Goal: Task Accomplishment & Management: Use online tool/utility

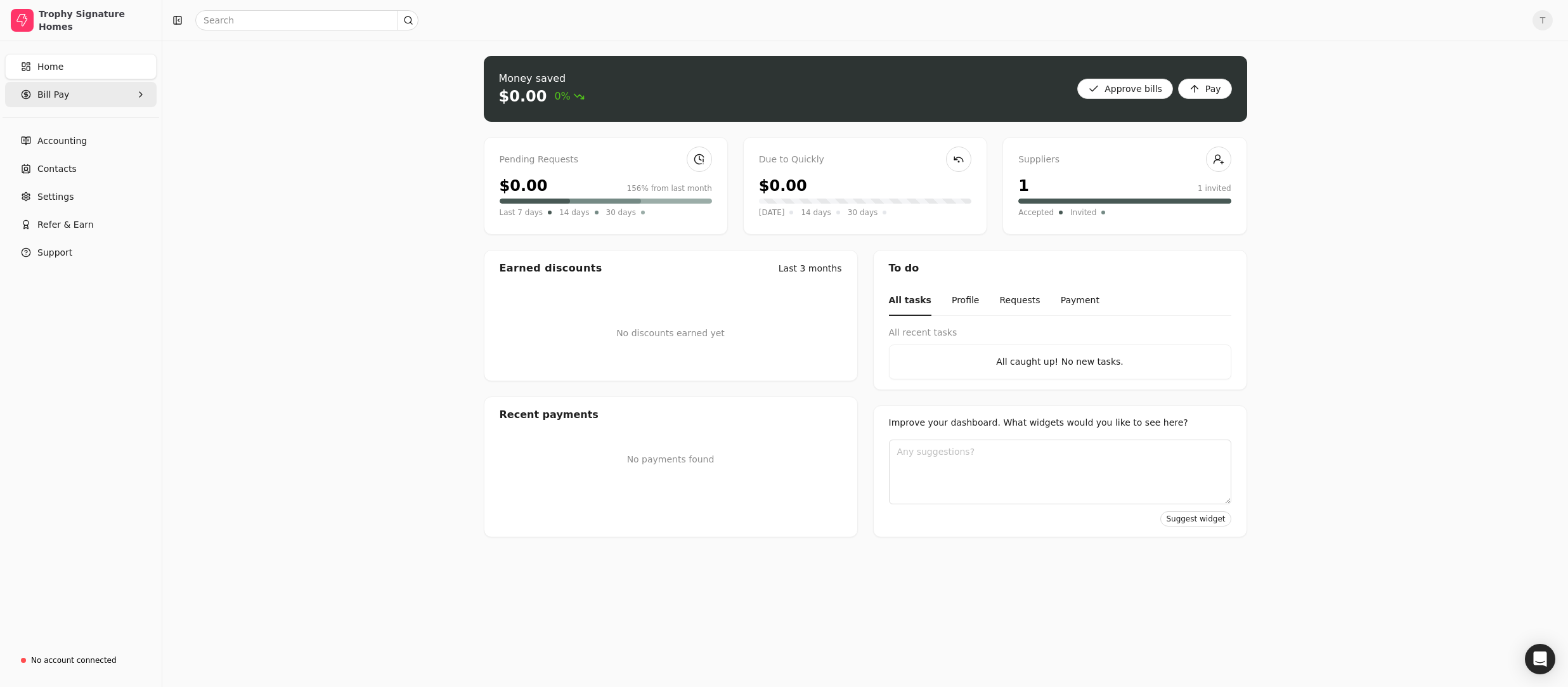
click at [101, 94] on Pay "Bill Pay" at bounding box center [81, 94] width 151 height 26
click at [66, 124] on span "All Bills" at bounding box center [53, 125] width 32 height 13
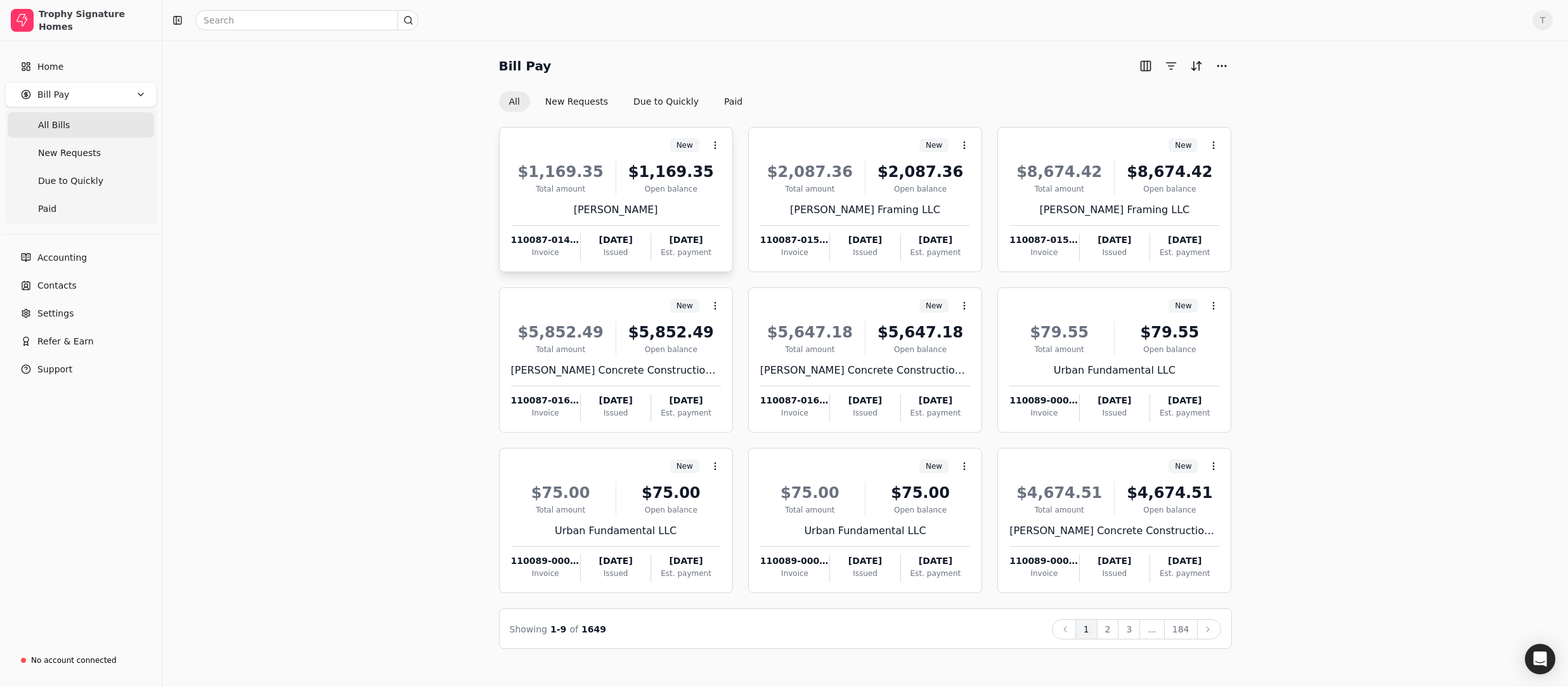
click at [605, 187] on div "Total amount" at bounding box center [560, 189] width 100 height 12
click at [773, 183] on li "Open" at bounding box center [777, 176] width 156 height 24
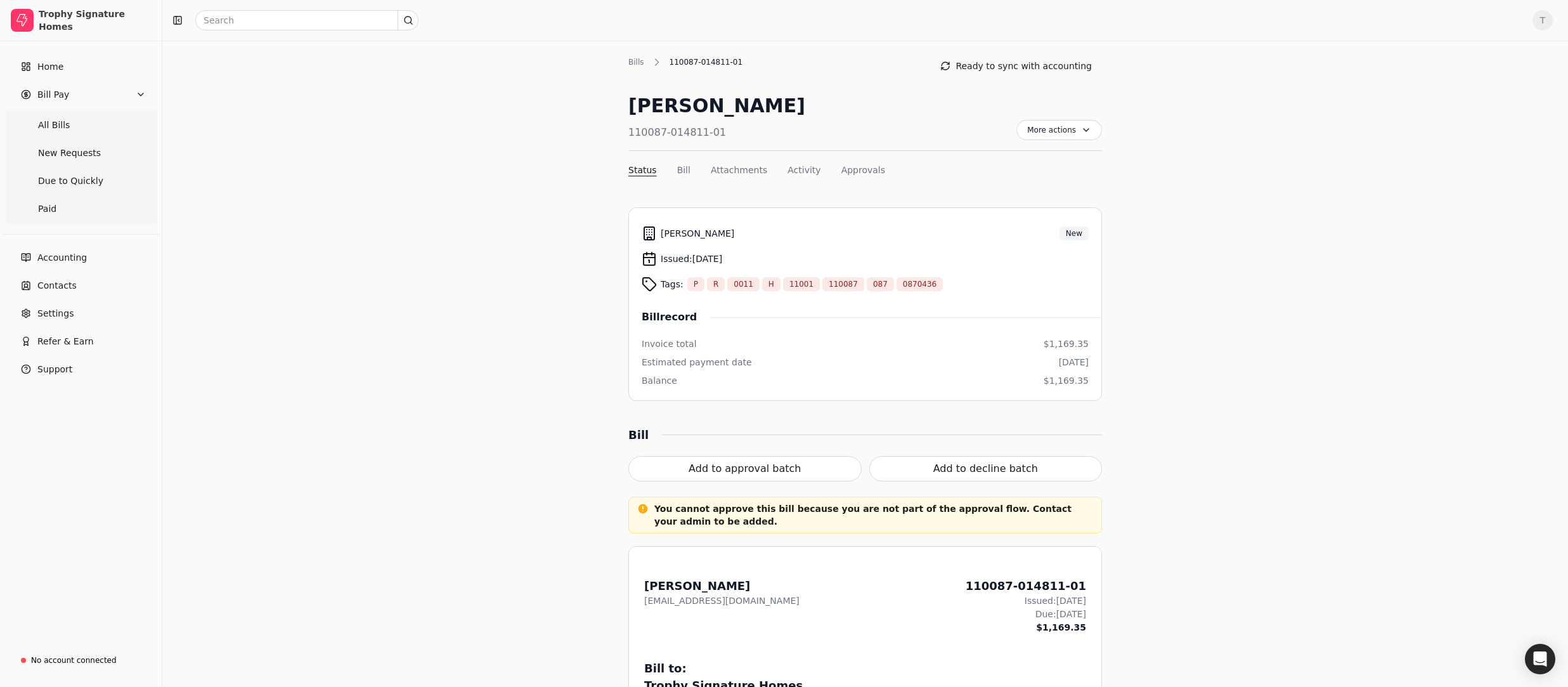
click at [1010, 283] on div "Tags: P R 0011 H 11001 110087 087 0870436" at bounding box center [865, 284] width 447 height 26
